Goal: Navigation & Orientation: Find specific page/section

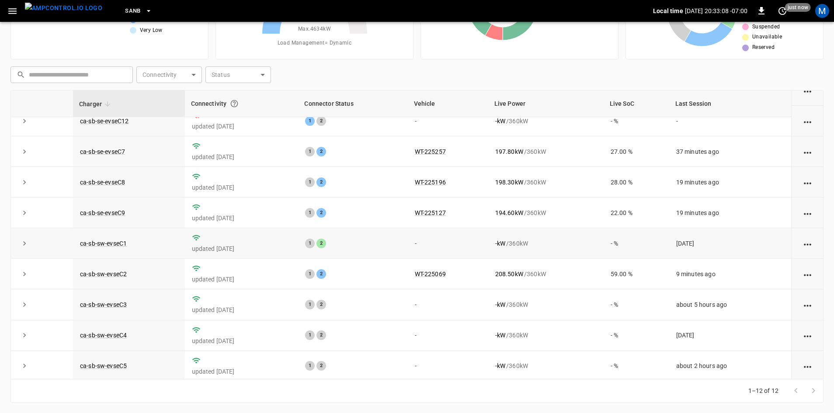
scroll to position [23, 0]
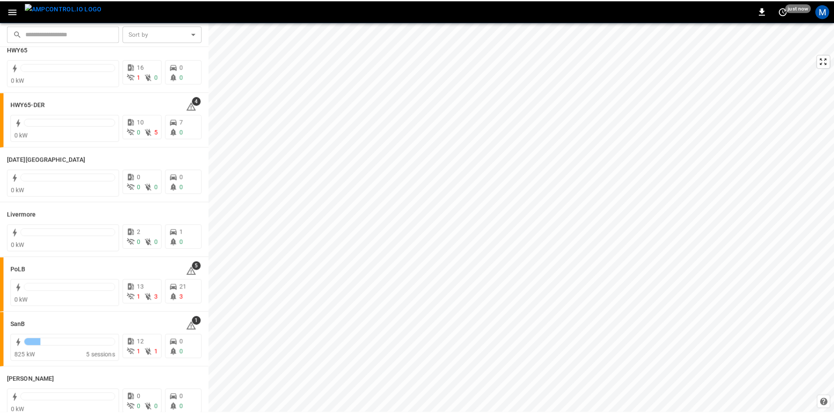
scroll to position [131, 0]
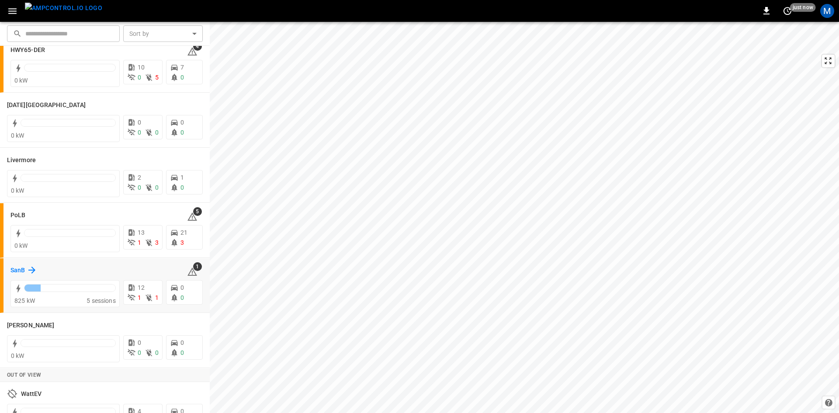
click at [31, 268] on icon at bounding box center [32, 270] width 10 height 10
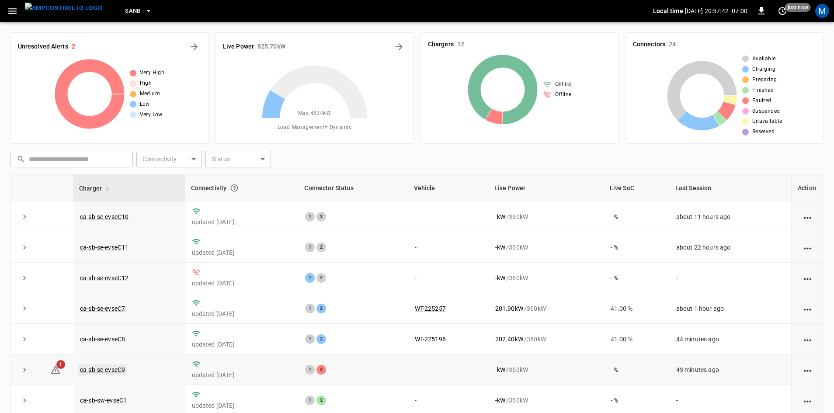
click at [114, 372] on link "ca-sb-se-evseC9" at bounding box center [102, 370] width 49 height 10
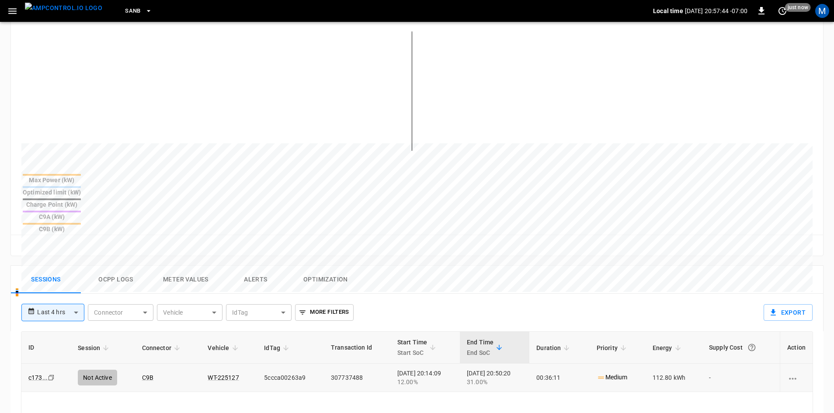
scroll to position [219, 0]
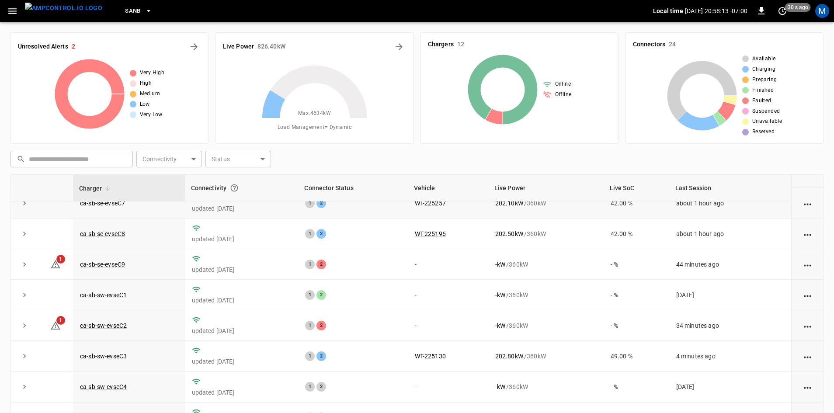
scroll to position [111, 0]
click at [114, 322] on link "ca-sb-sw-evseC2" at bounding box center [103, 325] width 50 height 10
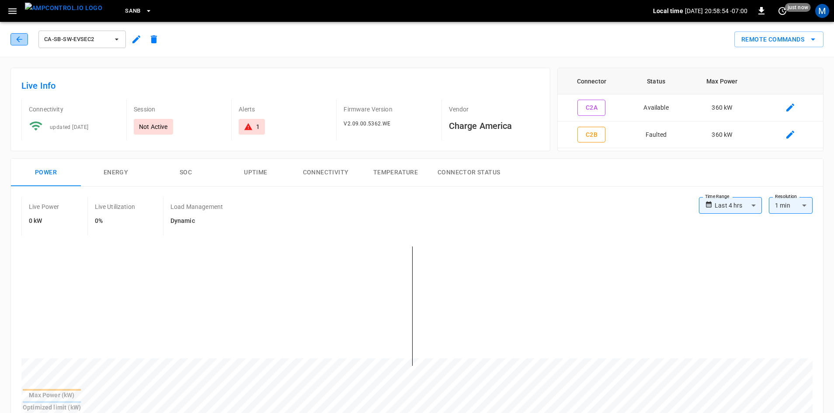
click at [19, 38] on icon "button" at bounding box center [19, 39] width 9 height 9
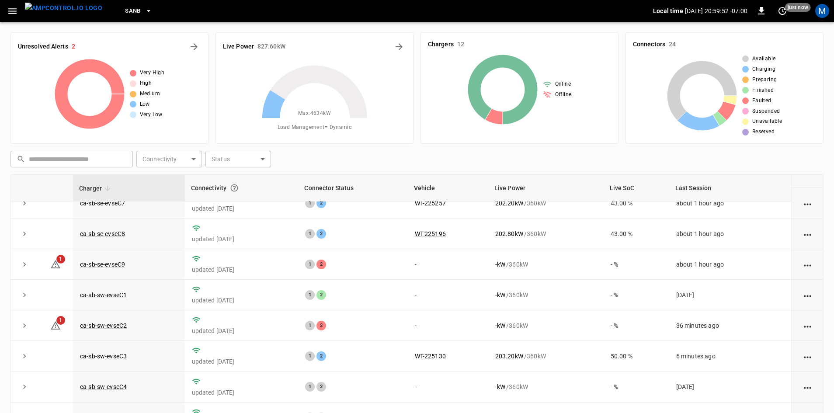
scroll to position [84, 0]
